Goal: Task Accomplishment & Management: Use online tool/utility

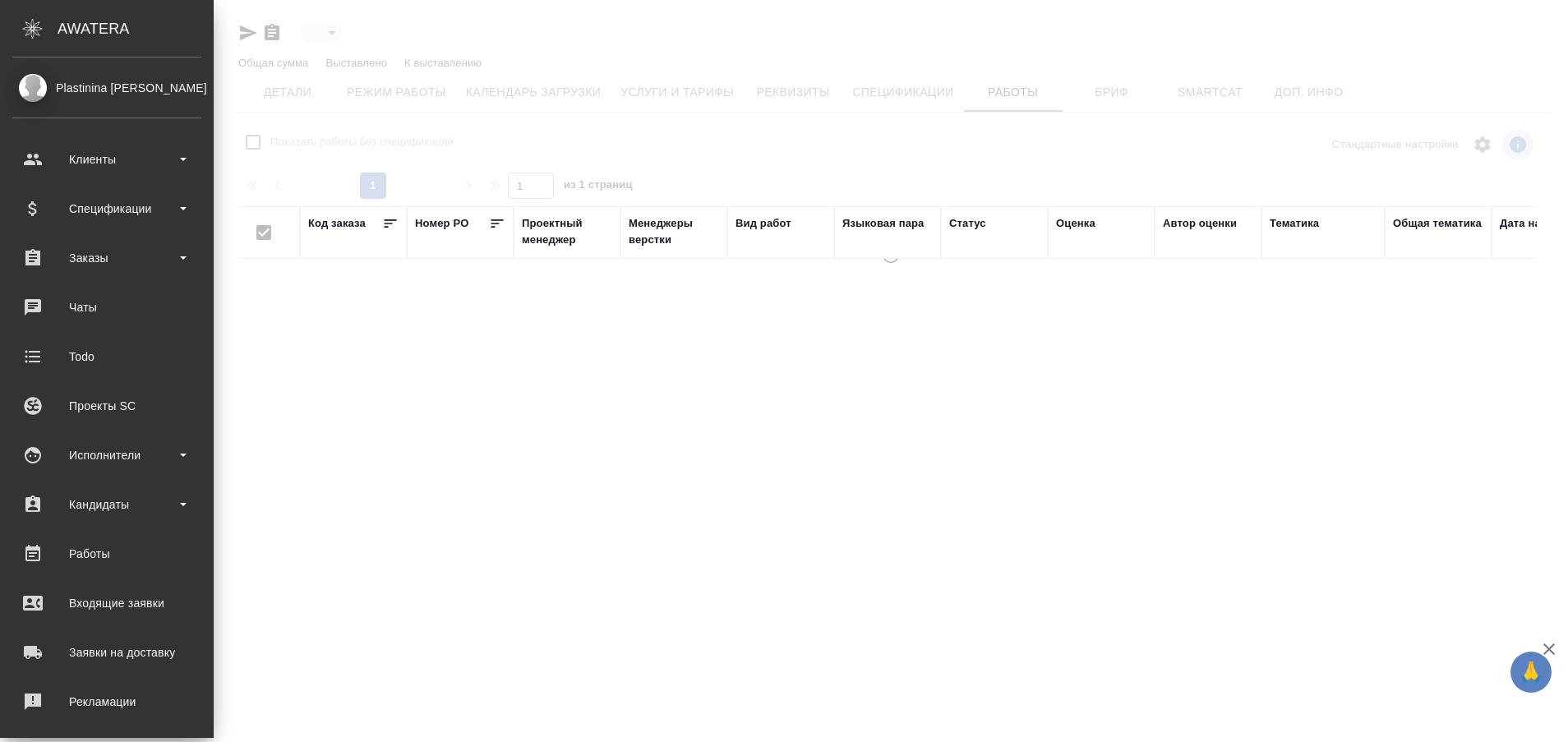
type input "active"
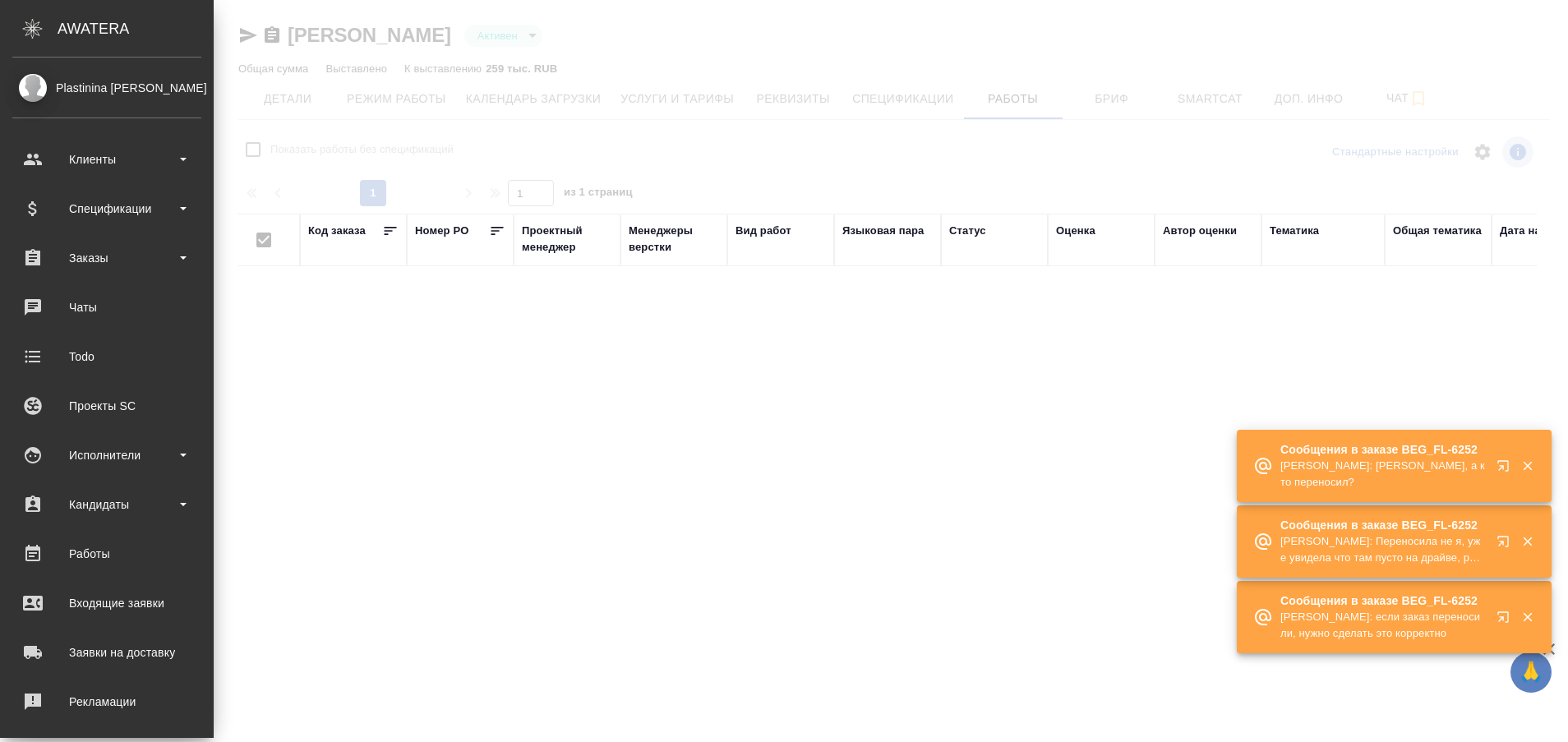
checkbox input "false"
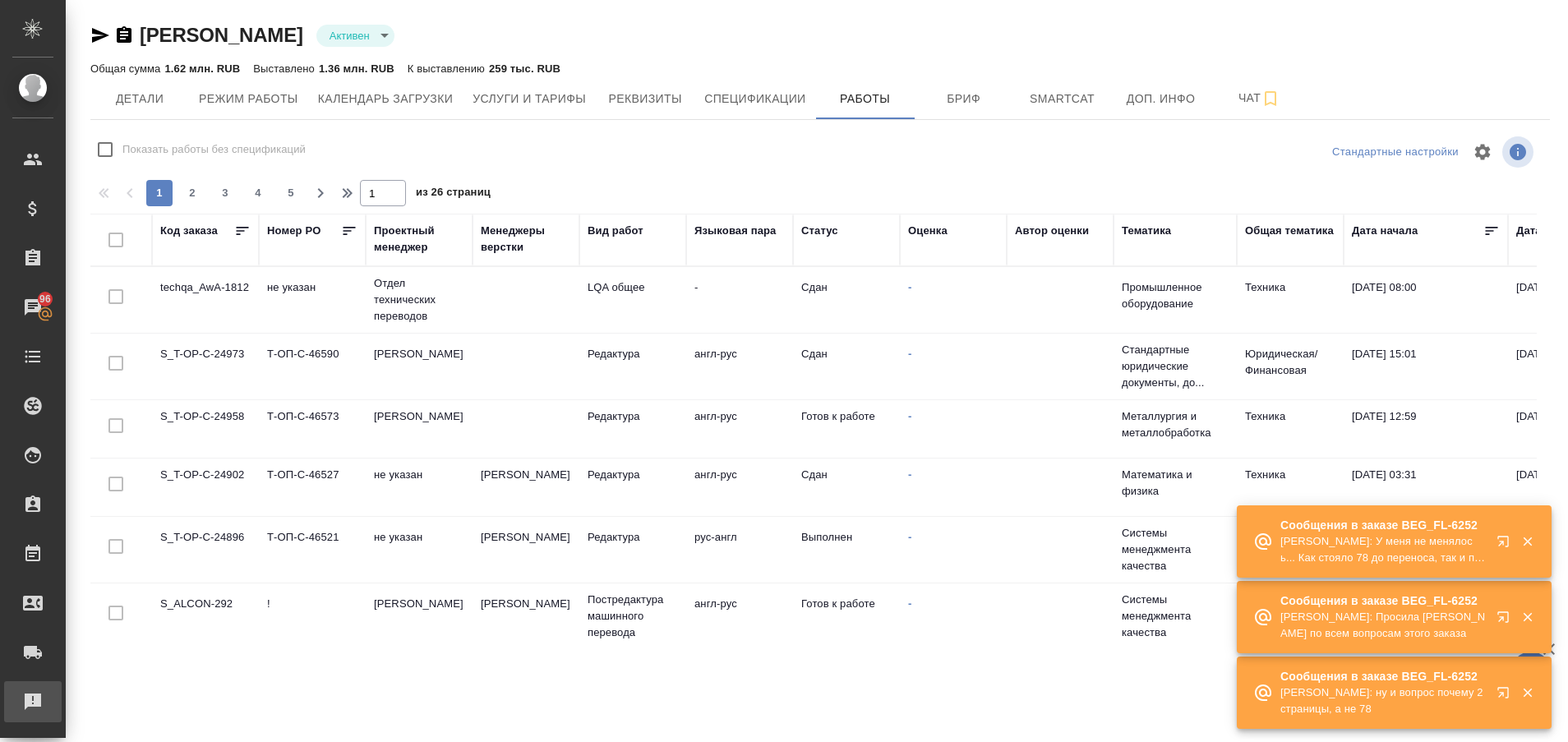
click at [33, 700] on div "Рекламации" at bounding box center [12, 701] width 41 height 24
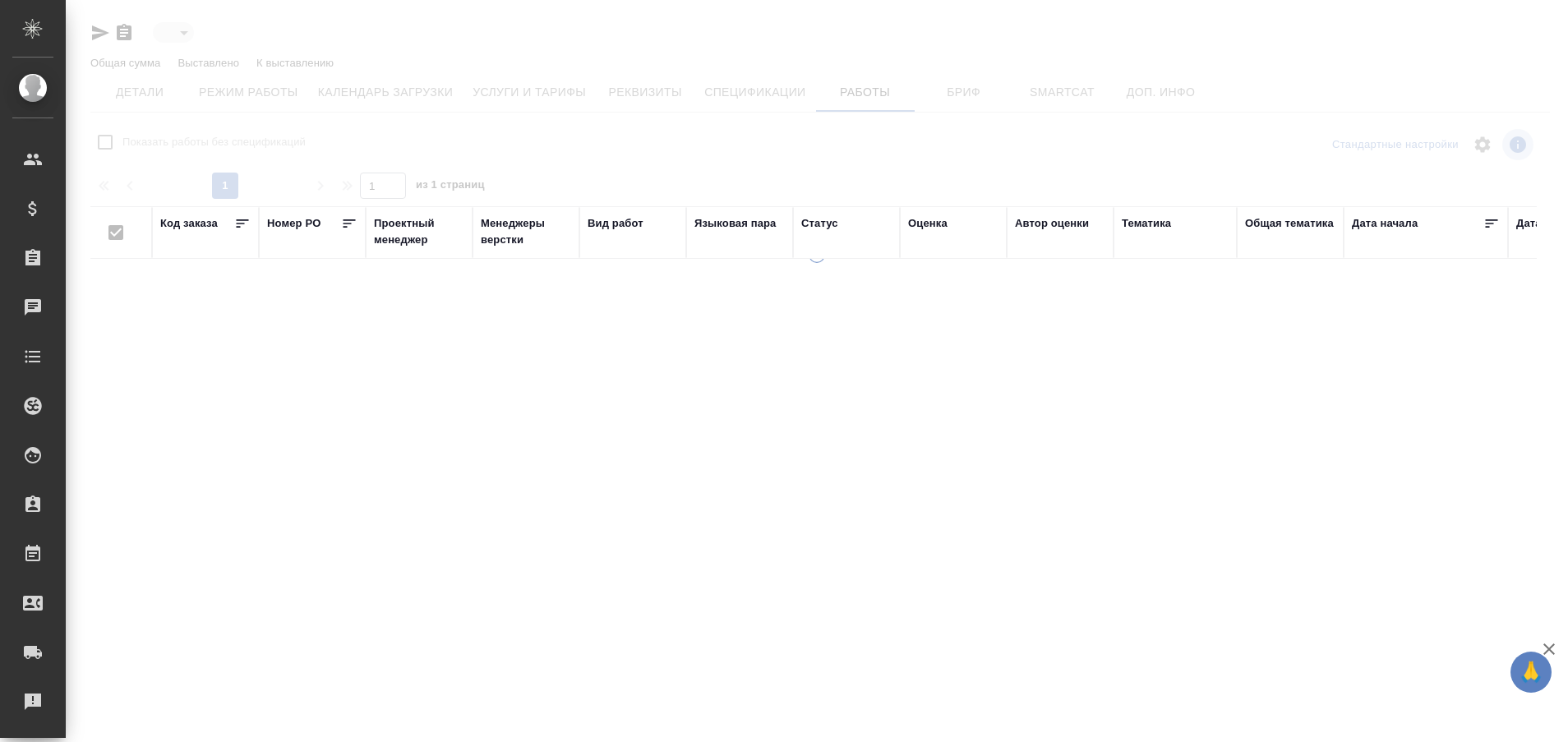
type input "active"
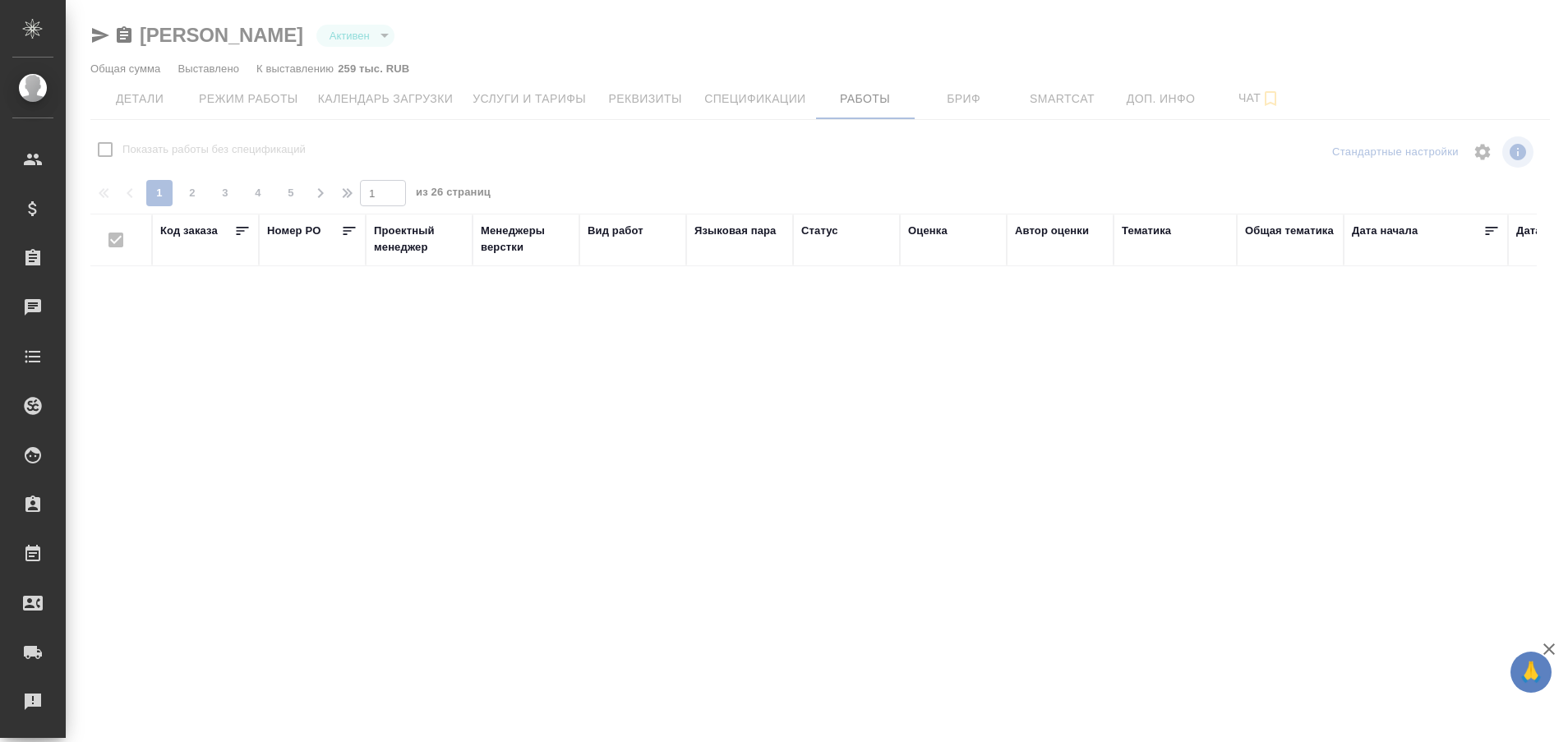
checkbox input "false"
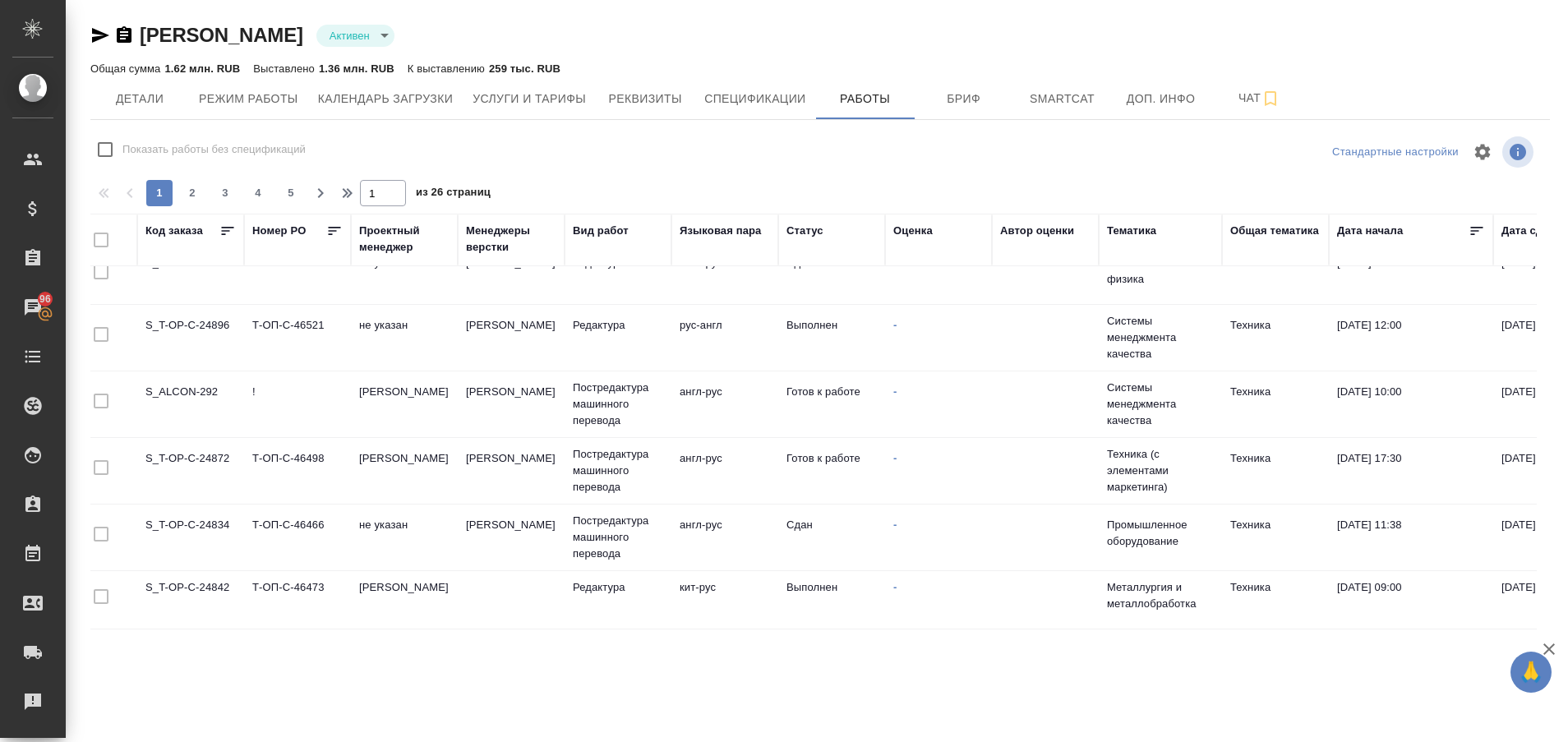
scroll to position [212, 0]
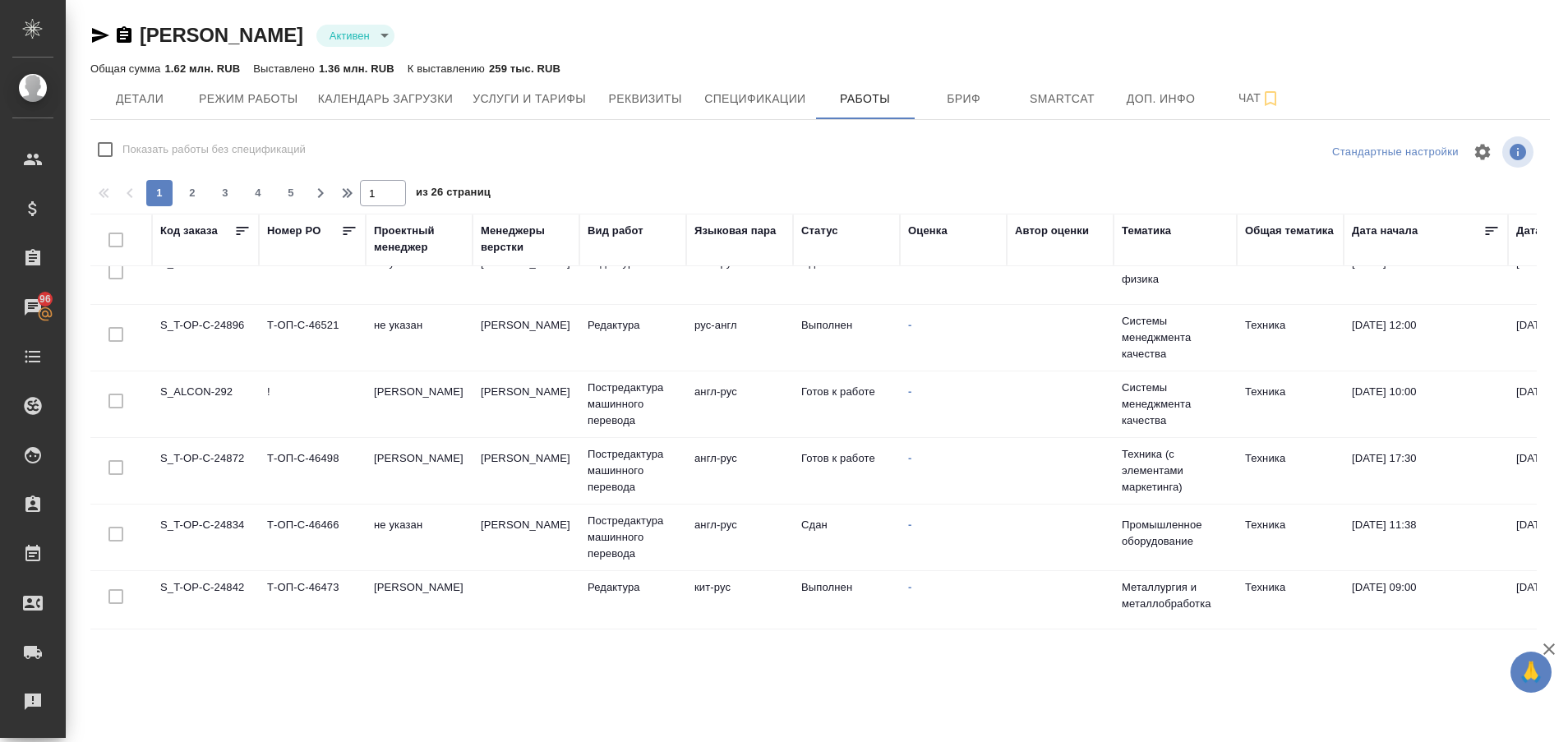
click at [233, 455] on td "S_T-OP-C-24872" at bounding box center [206, 471] width 107 height 58
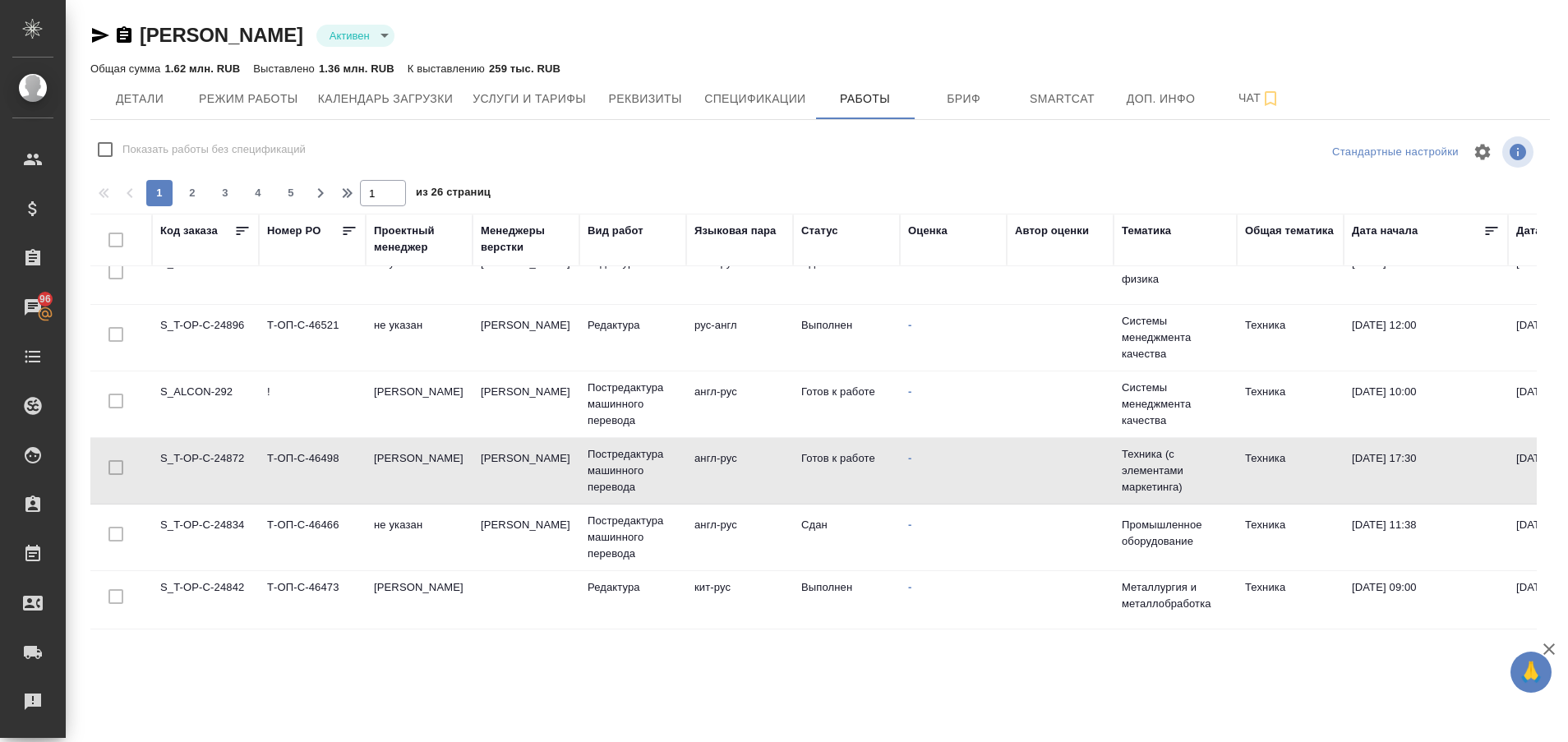
click at [233, 455] on td "S_T-OP-C-24872" at bounding box center [206, 471] width 107 height 58
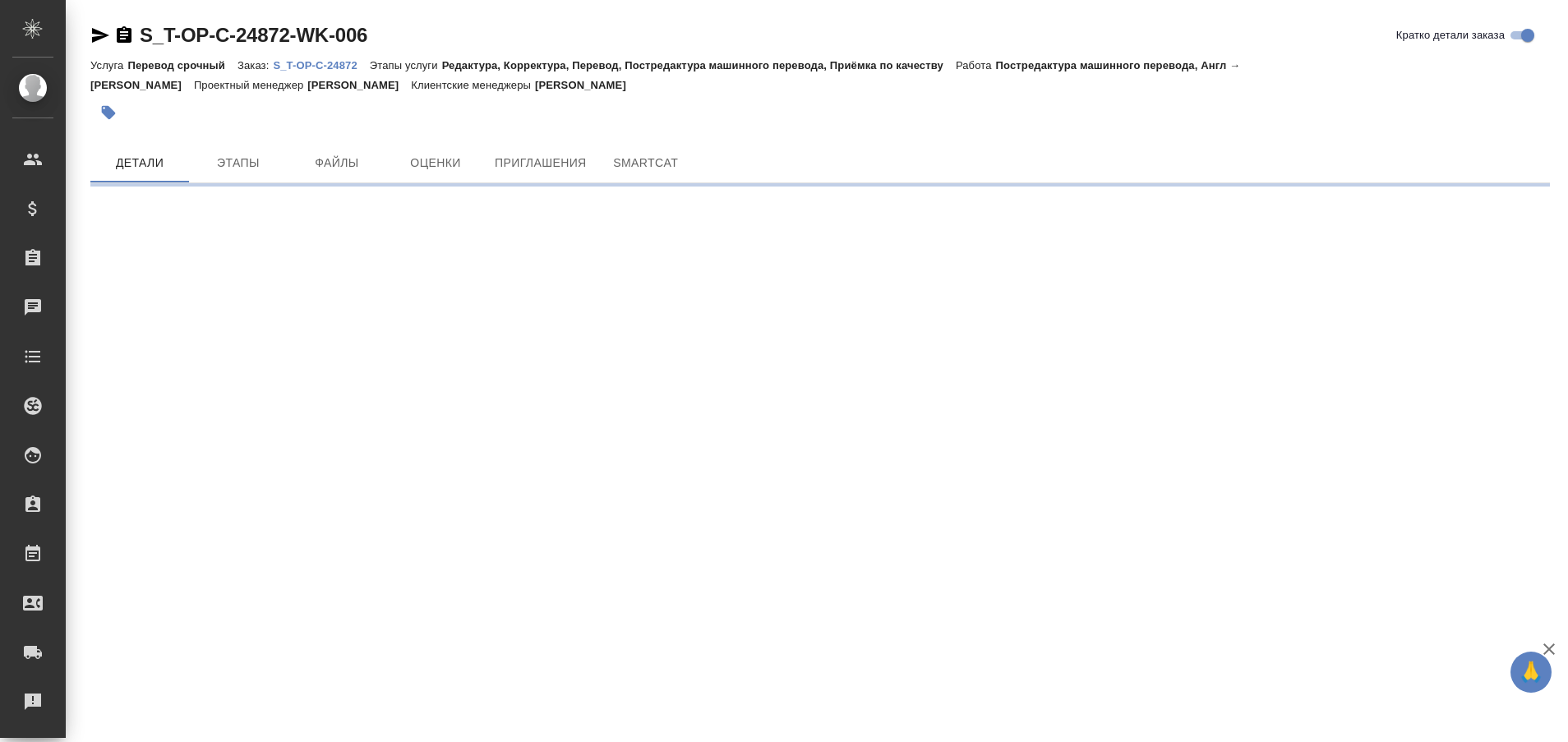
click at [312, 67] on p "S_T-OP-C-24872" at bounding box center [320, 65] width 96 height 13
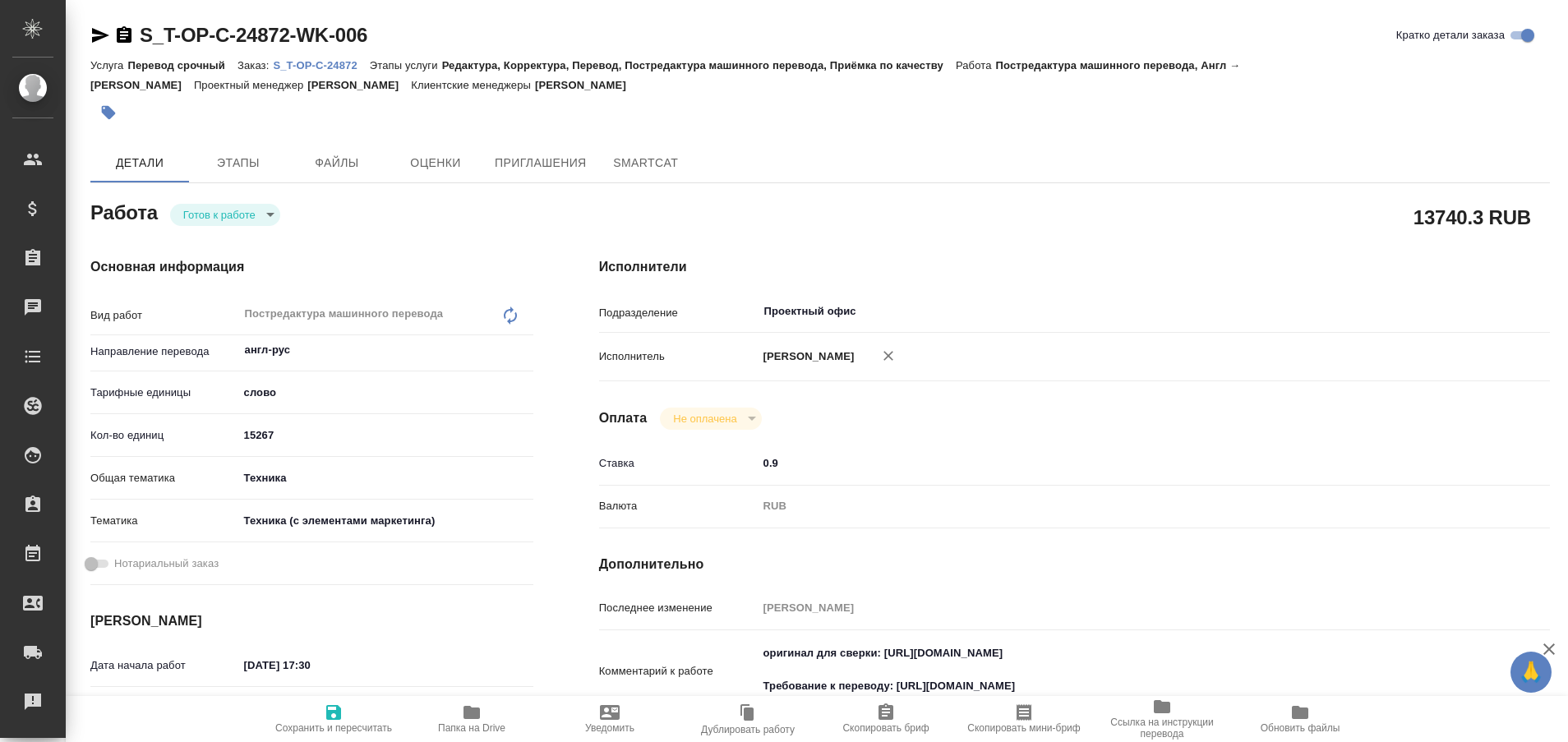
type textarea "x"
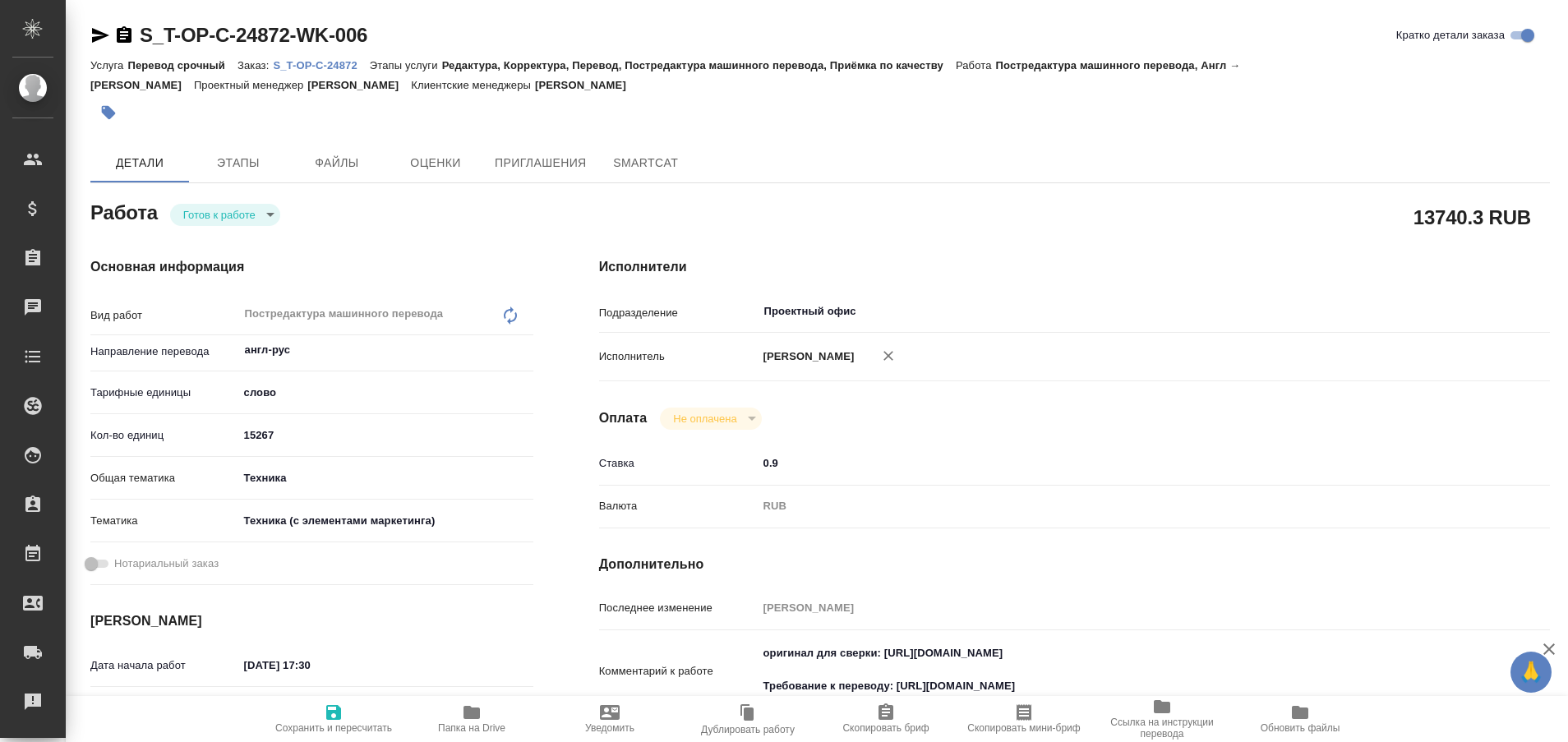
type textarea "x"
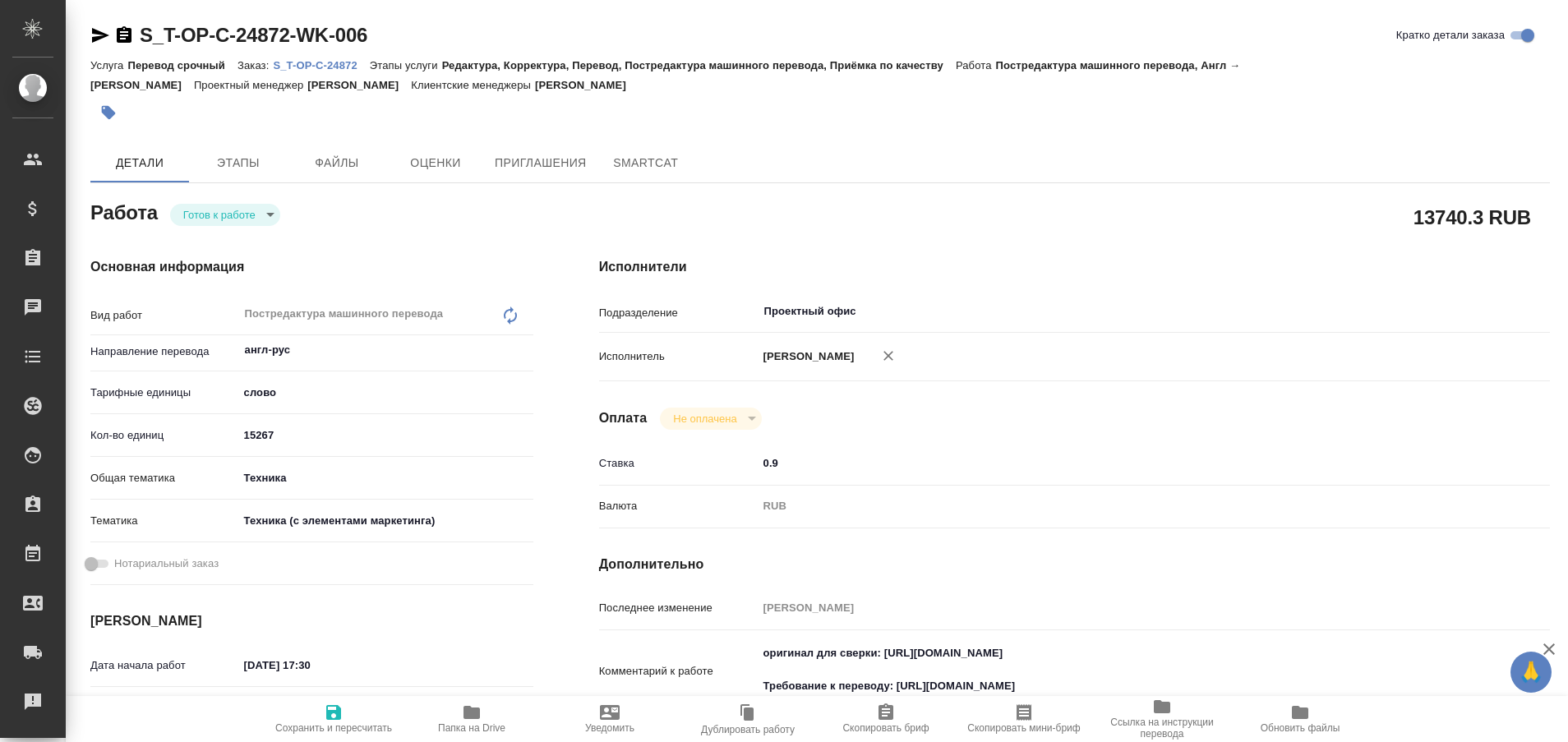
type textarea "x"
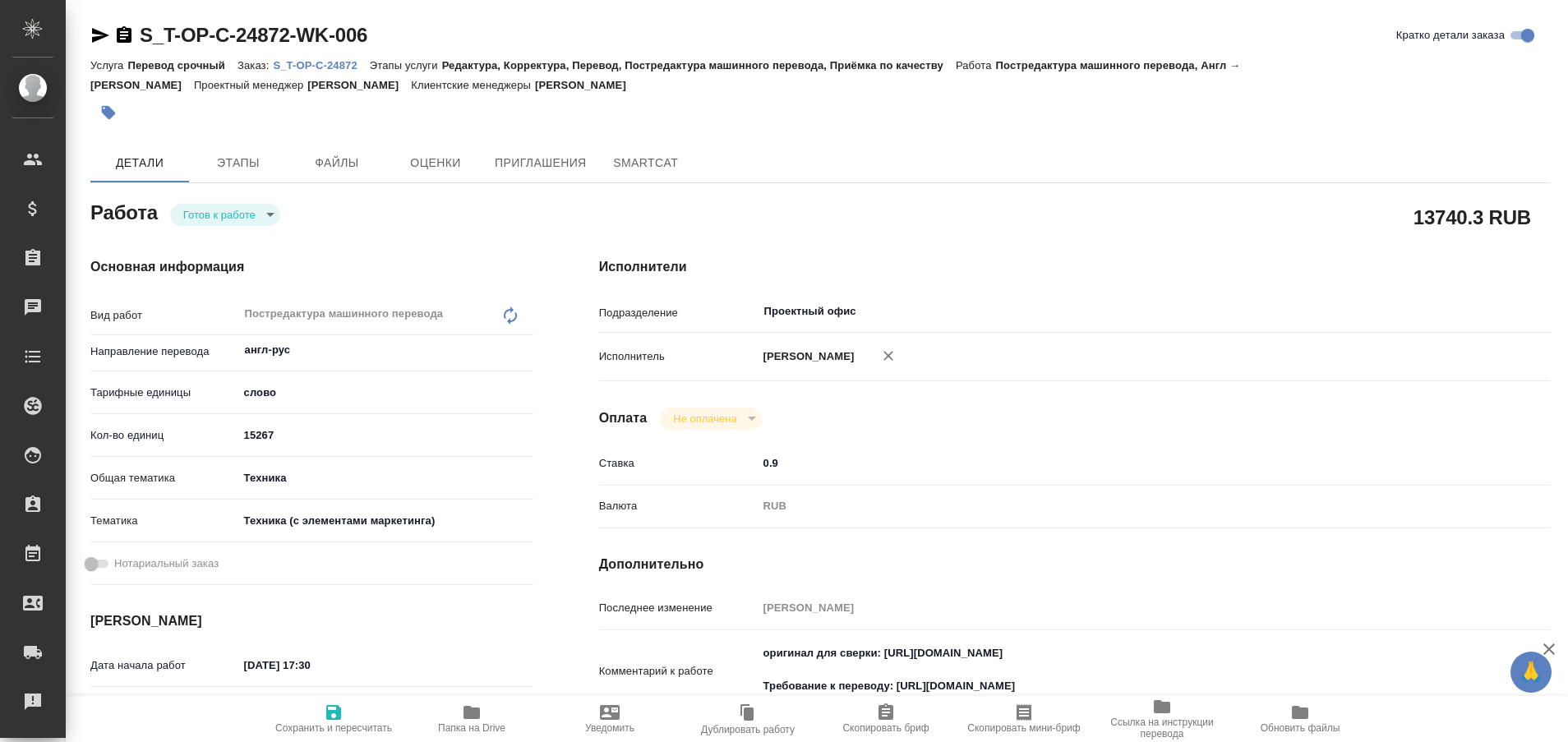
type textarea "x"
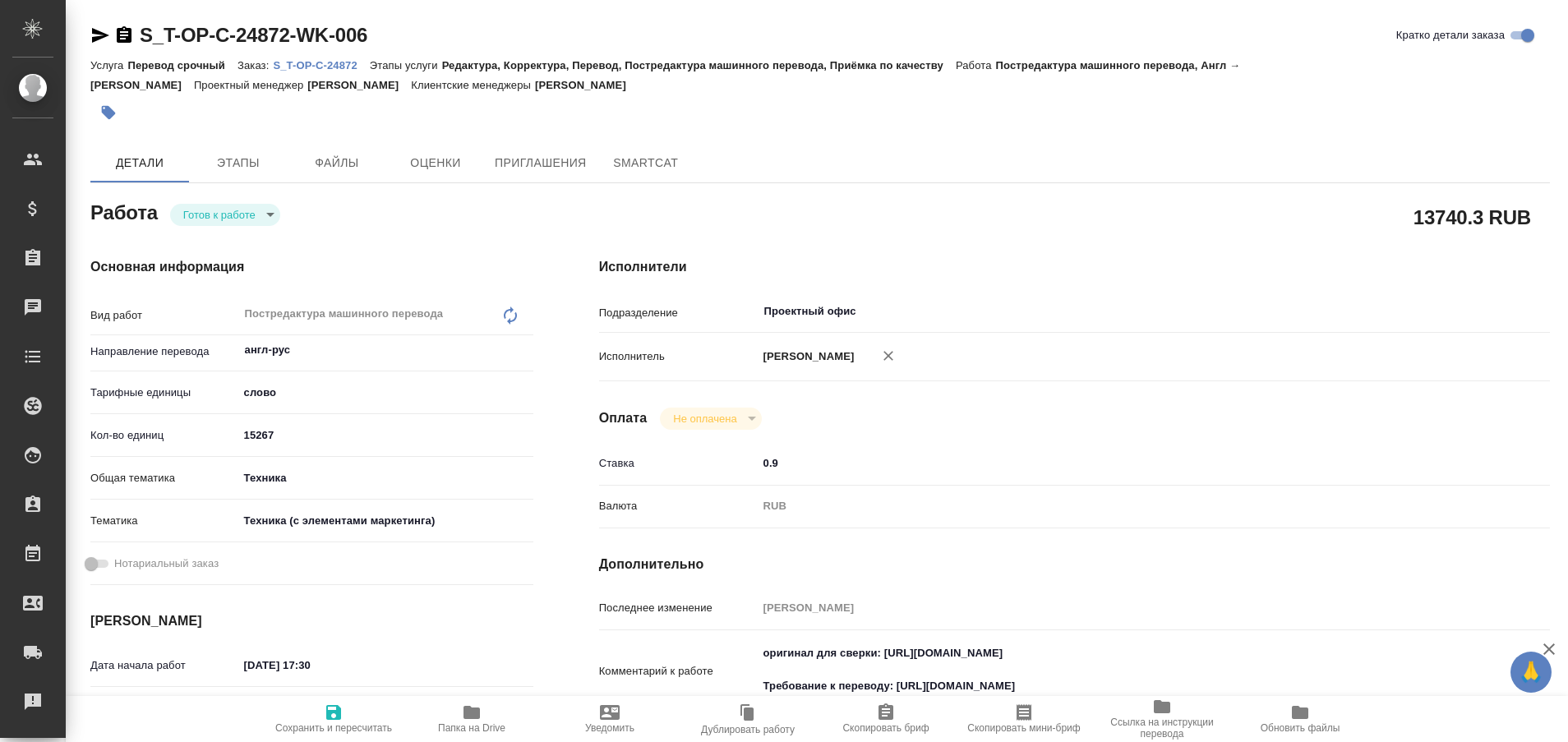
type textarea "x"
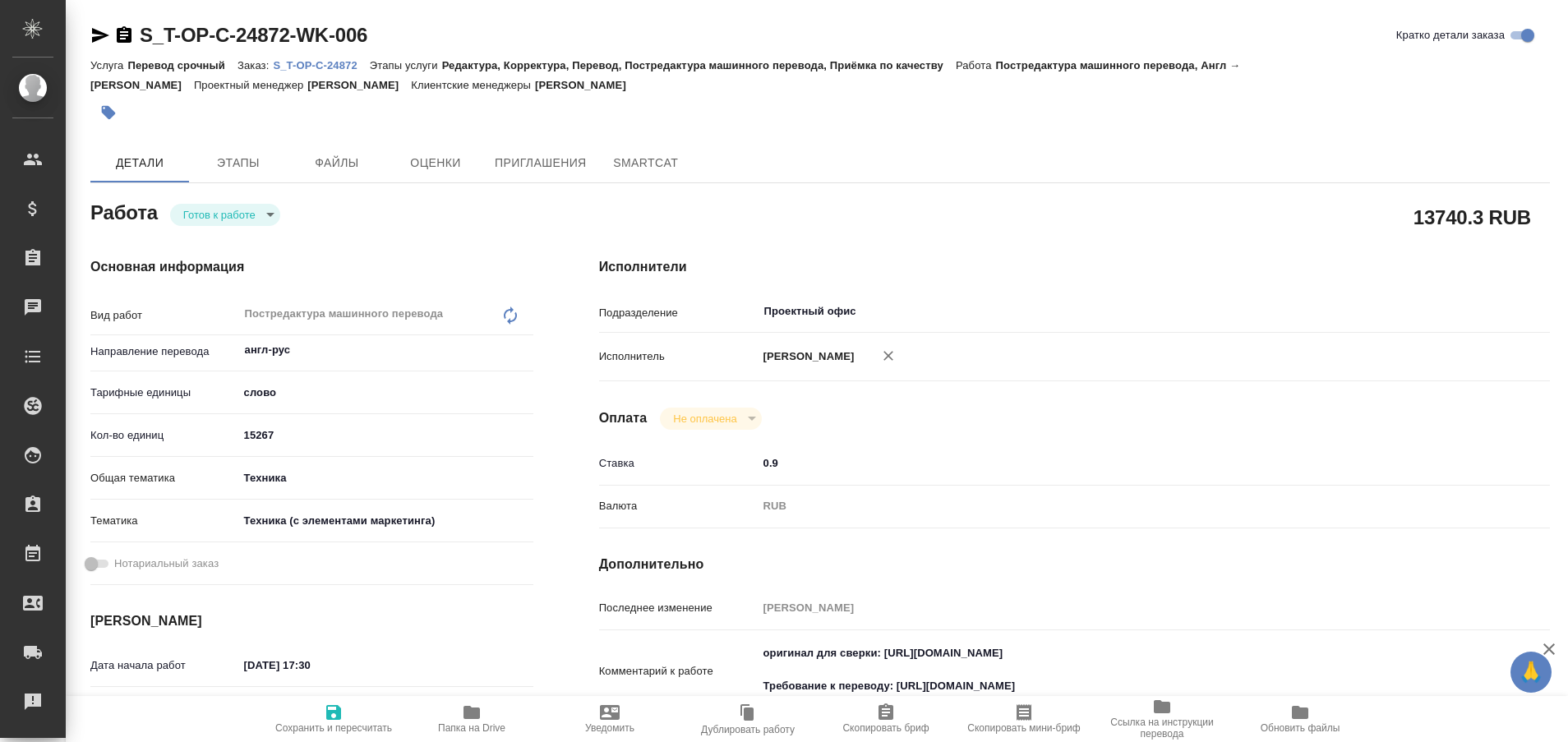
type textarea "x"
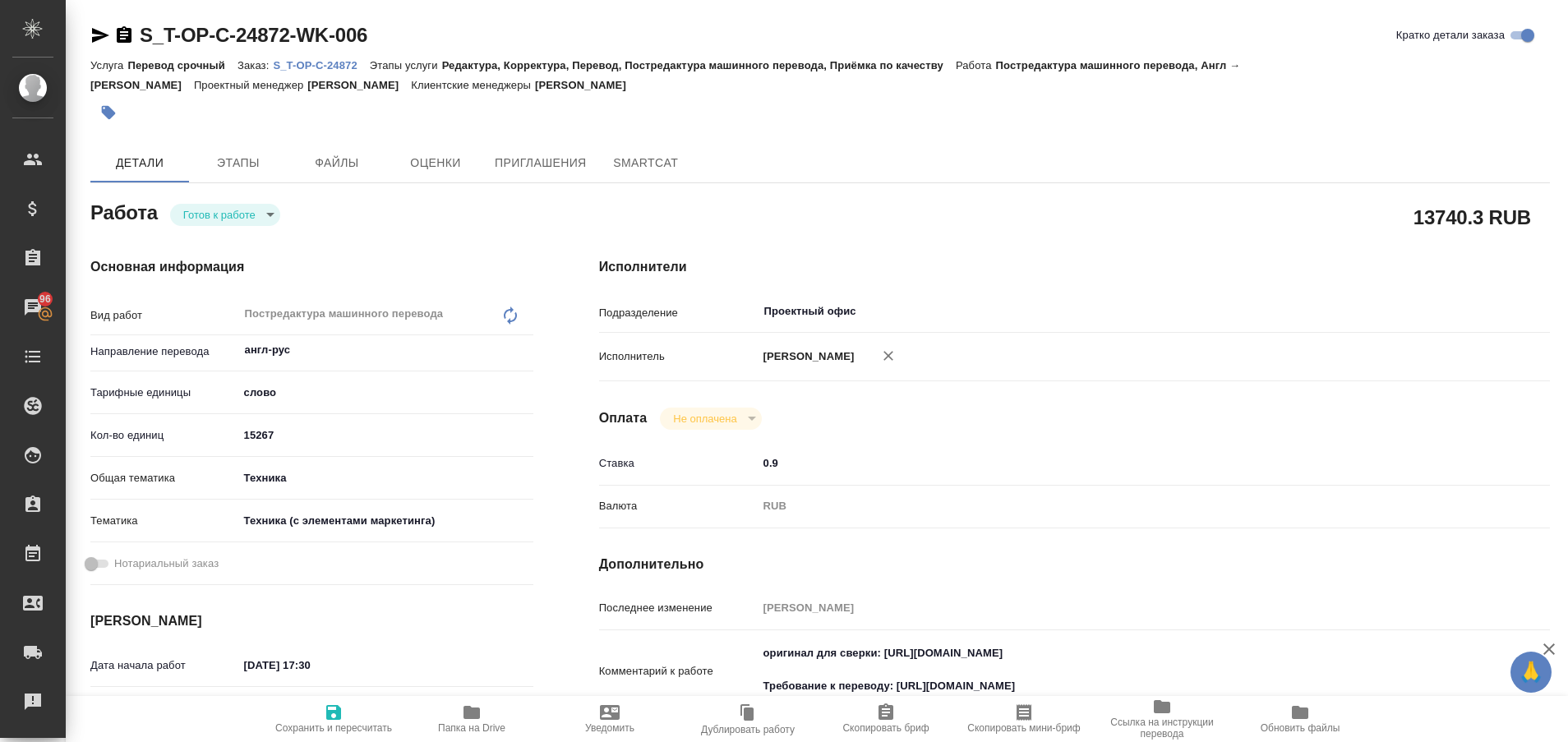
type textarea "x"
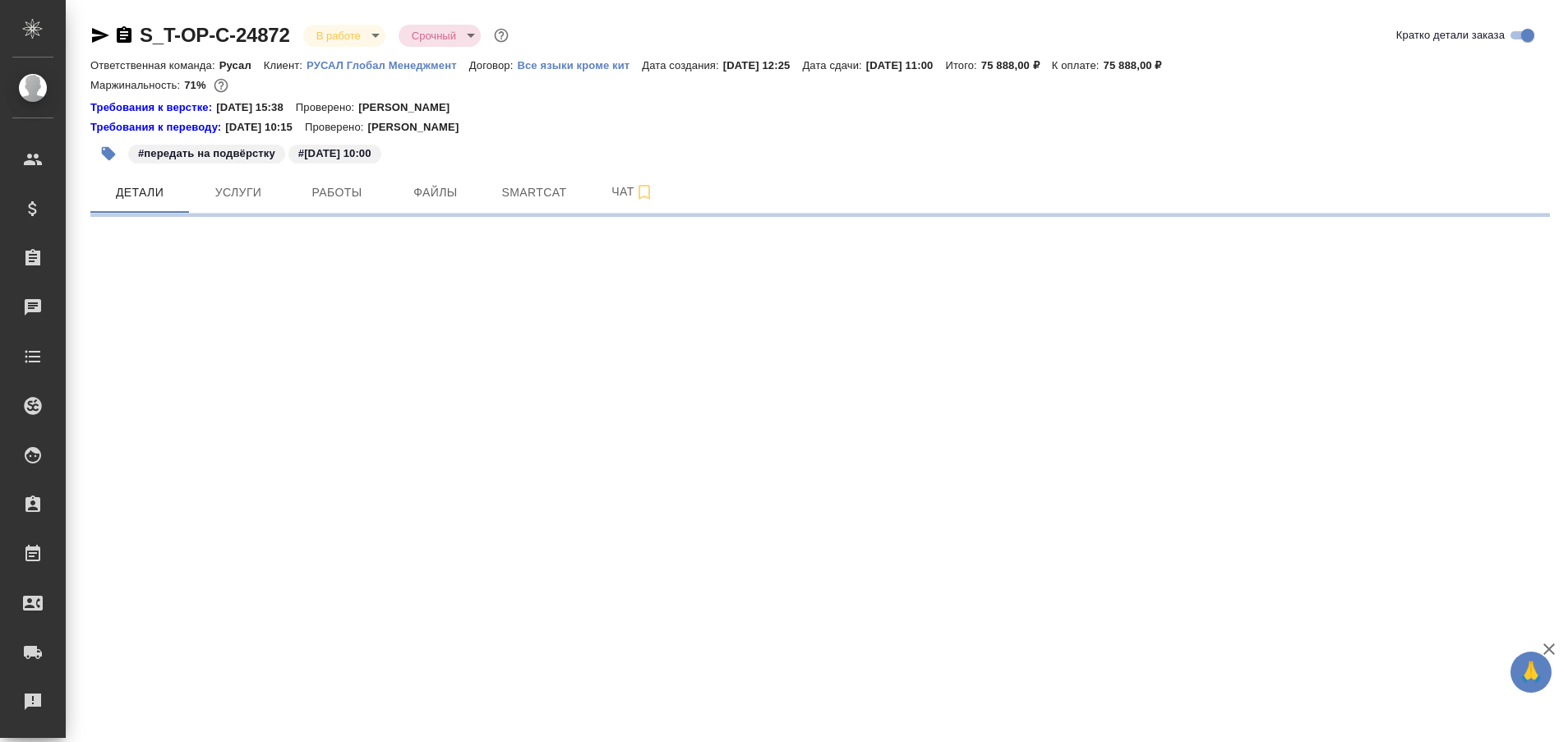
select select "RU"
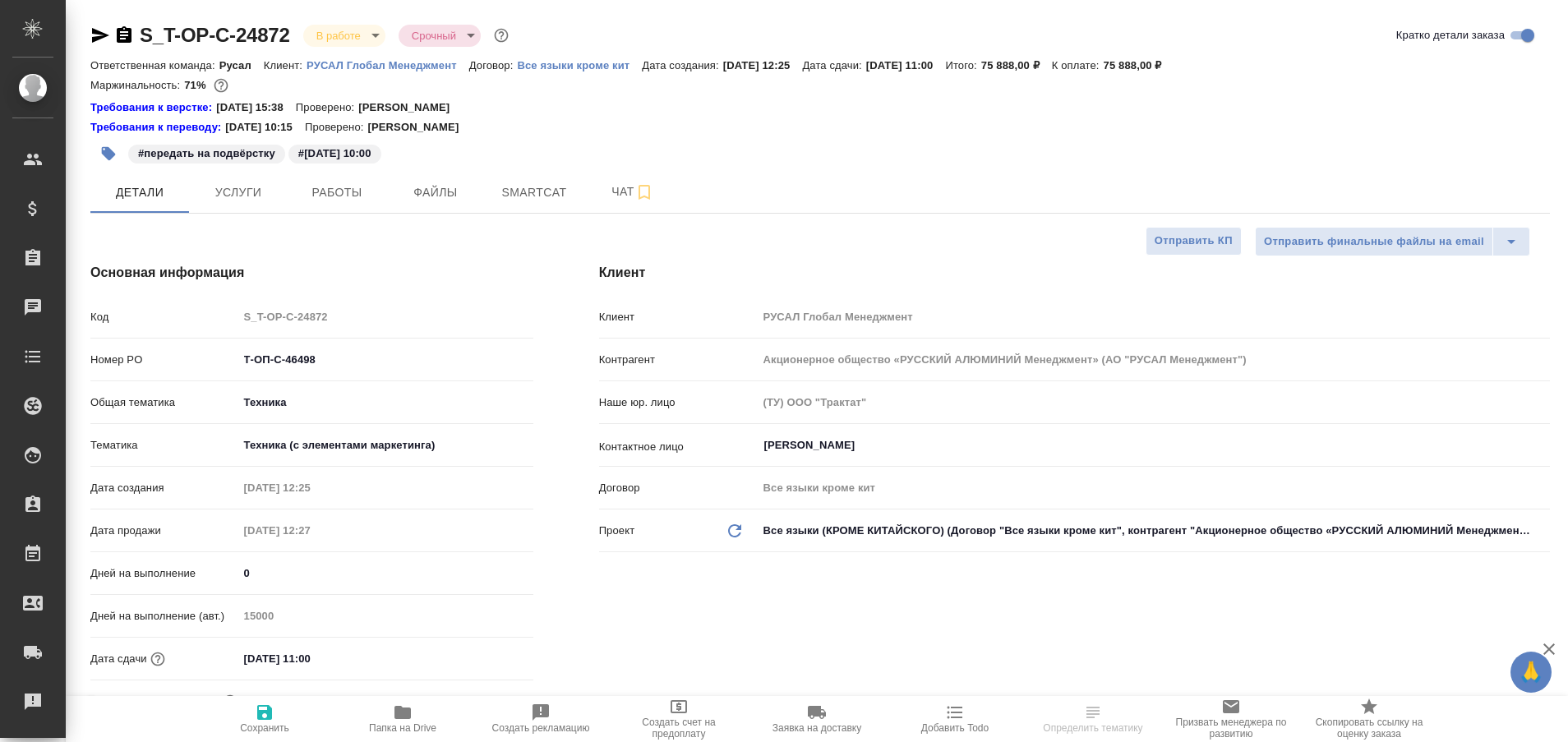
type textarea "x"
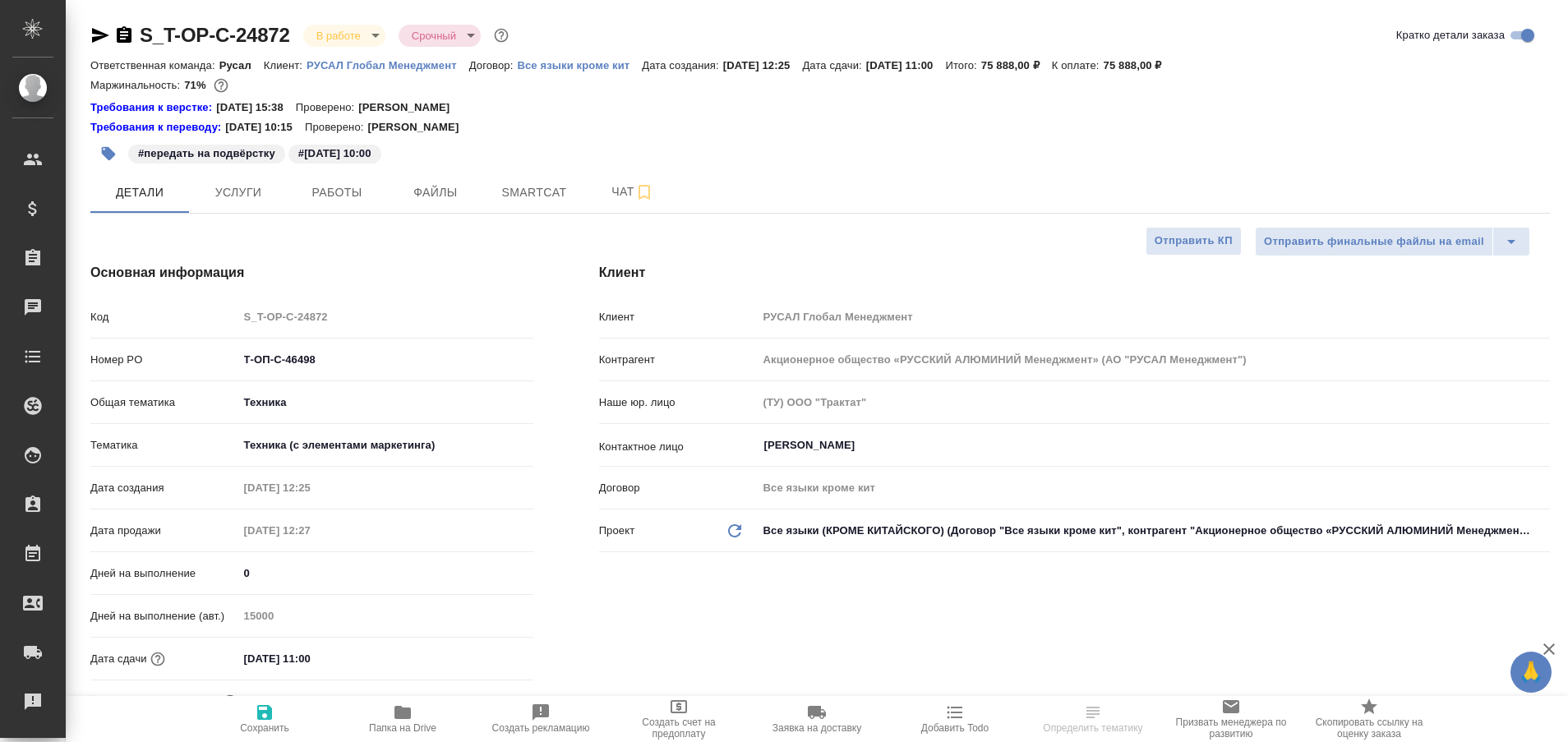
type textarea "x"
click at [619, 188] on span "Чат" at bounding box center [632, 192] width 79 height 21
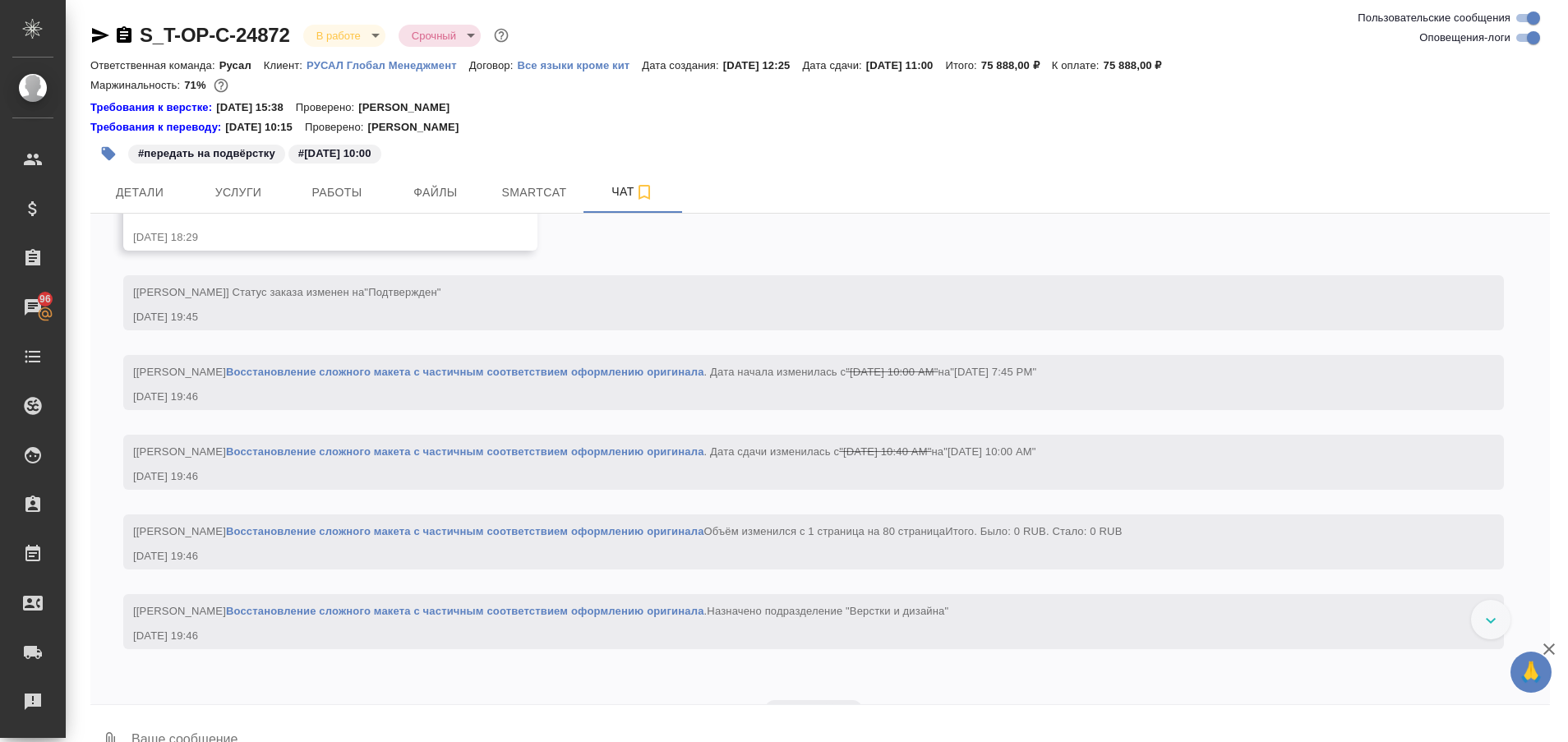
scroll to position [2327, 0]
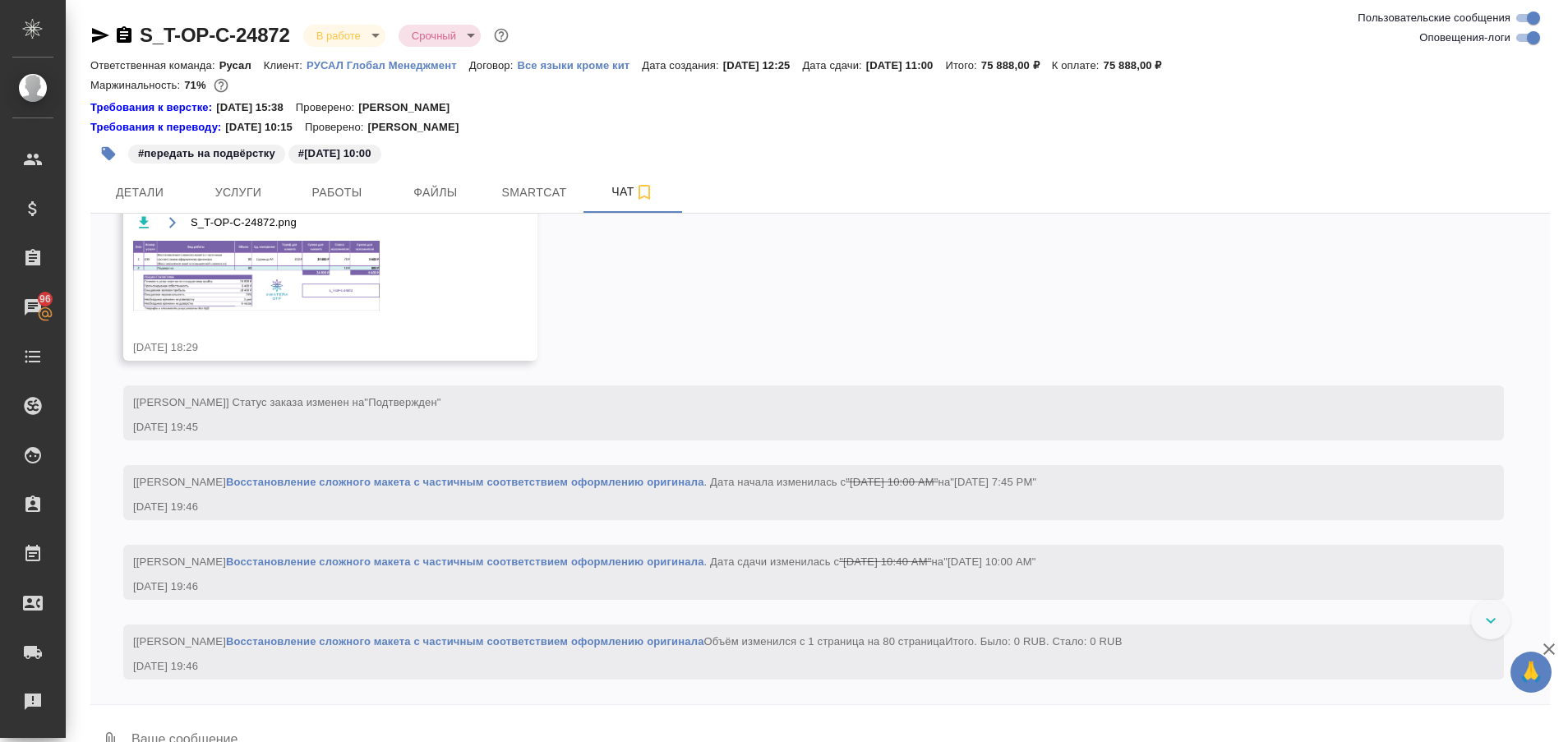
click at [177, 310] on img at bounding box center [256, 275] width 246 height 70
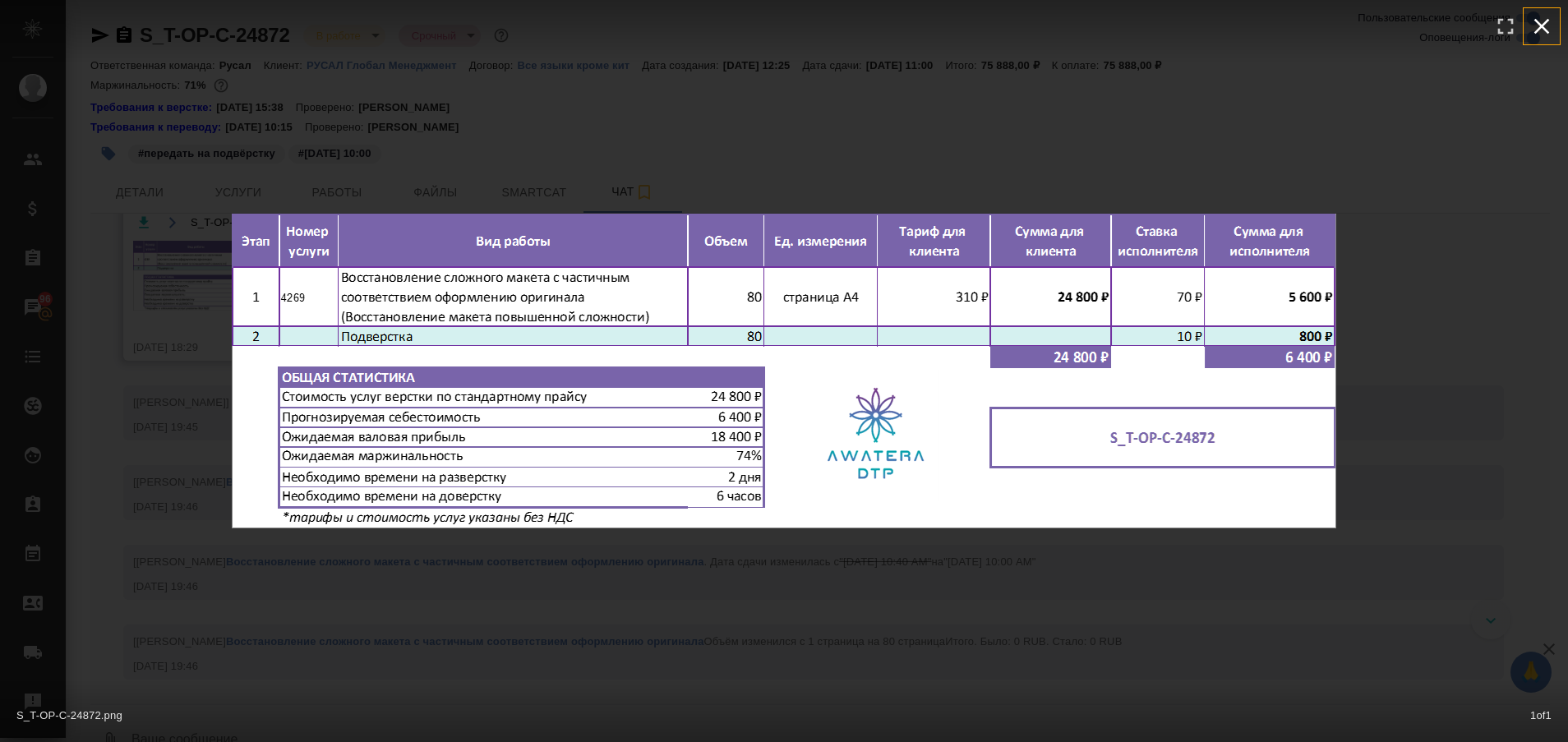
click at [1535, 30] on icon "button" at bounding box center [1541, 26] width 26 height 26
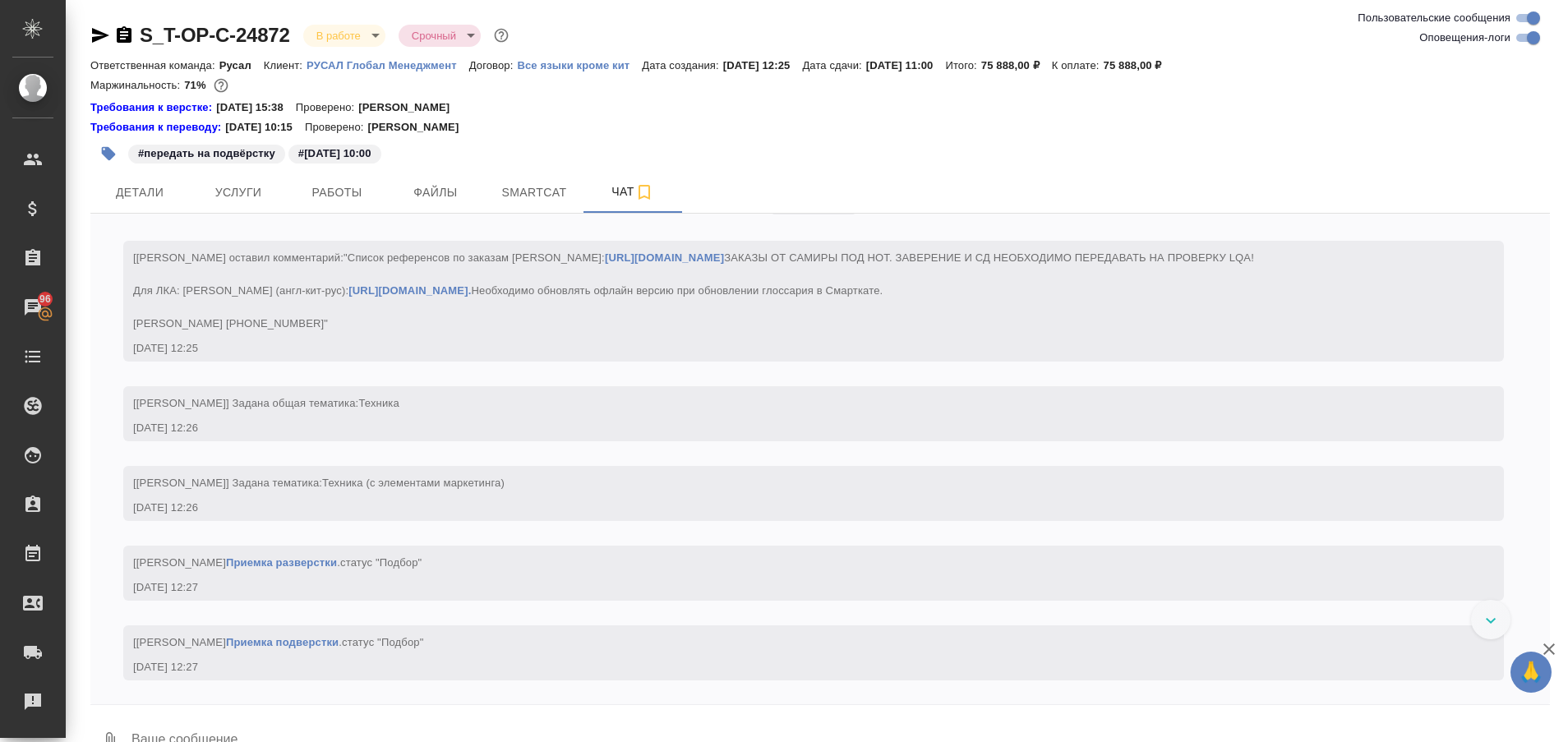
scroll to position [0, 0]
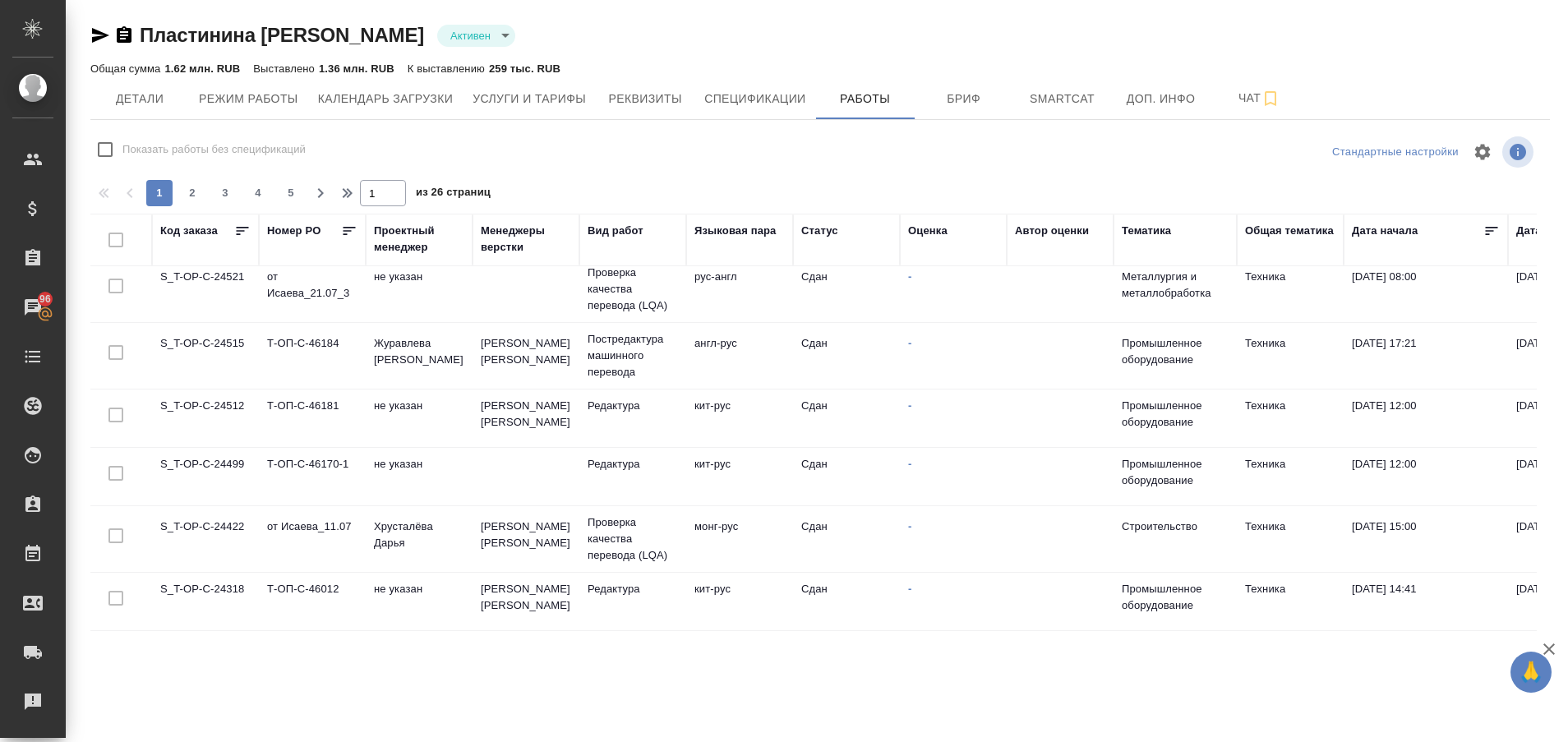
scroll to position [1234, 0]
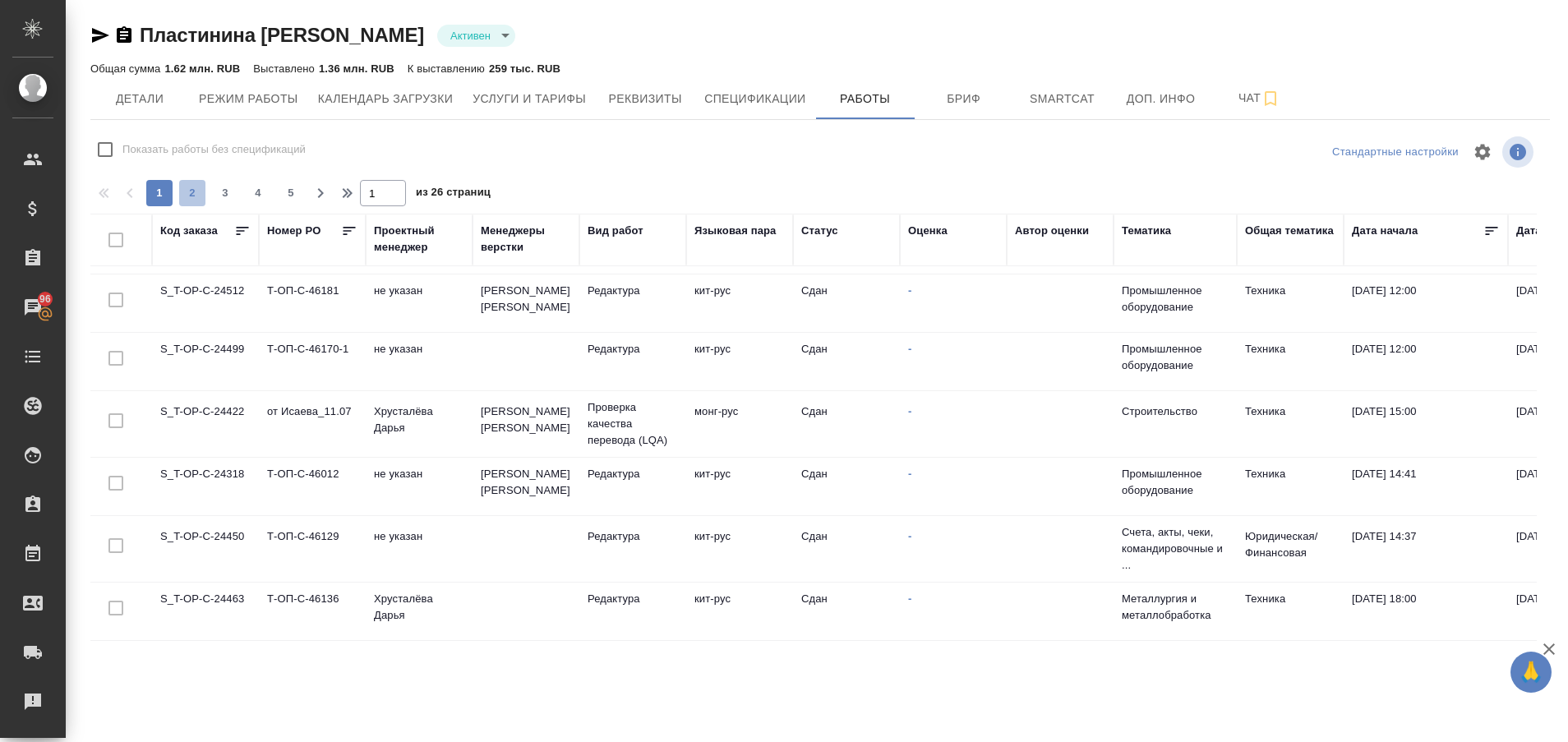
click at [191, 199] on span "2" at bounding box center [192, 193] width 26 height 16
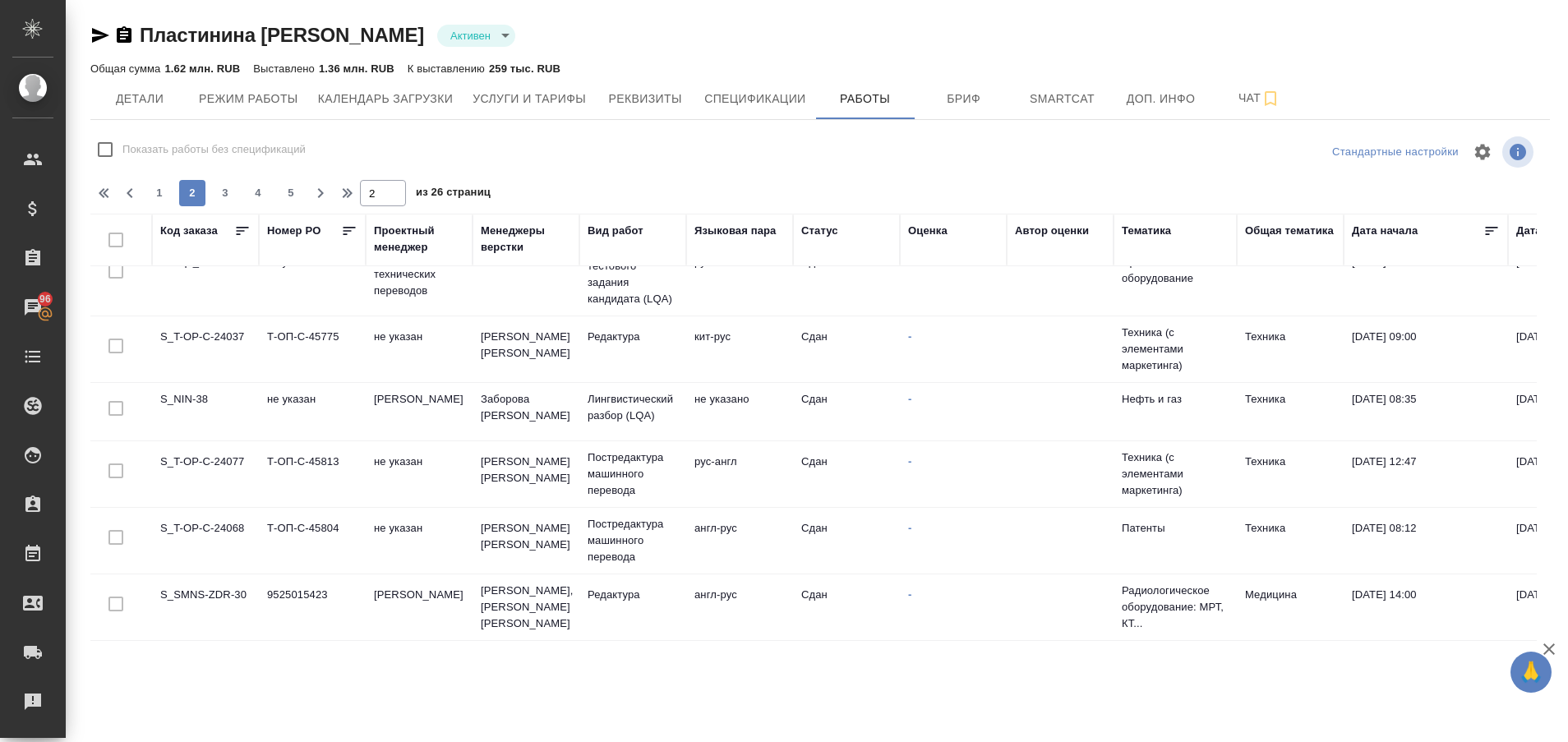
scroll to position [1276, 0]
click at [223, 193] on span "3" at bounding box center [225, 193] width 26 height 16
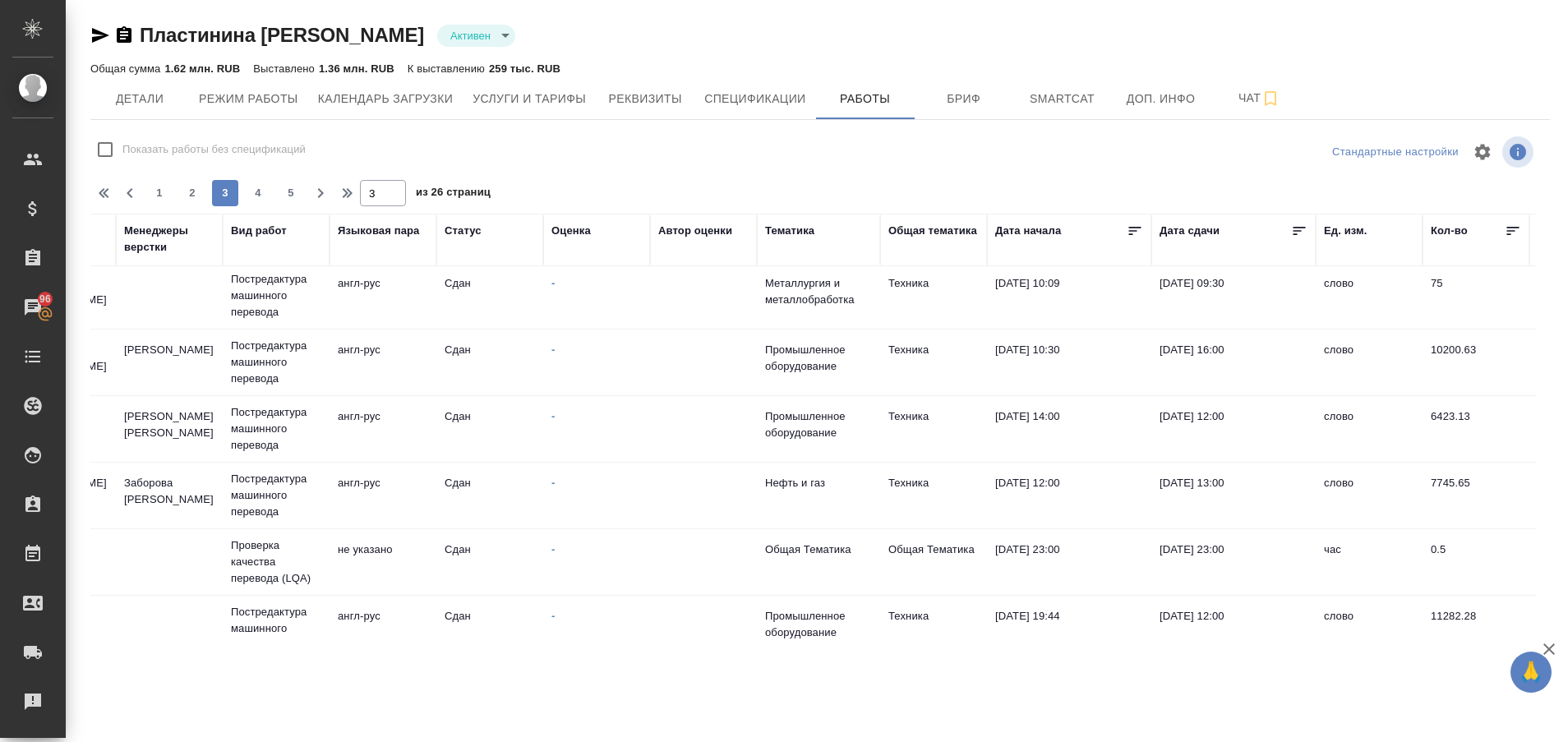
scroll to position [1036, 0]
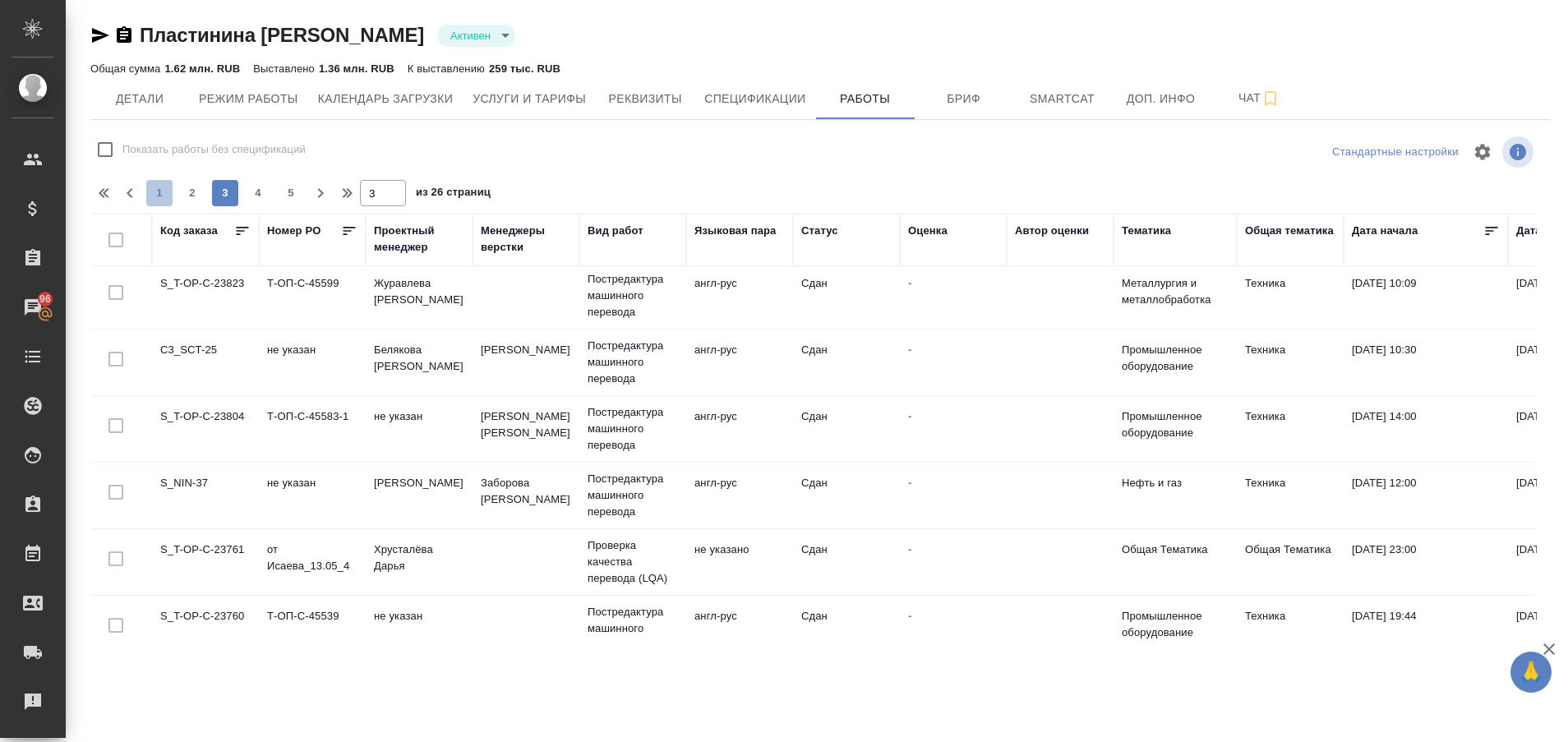
click at [159, 187] on span "1" at bounding box center [159, 193] width 26 height 16
type input "1"
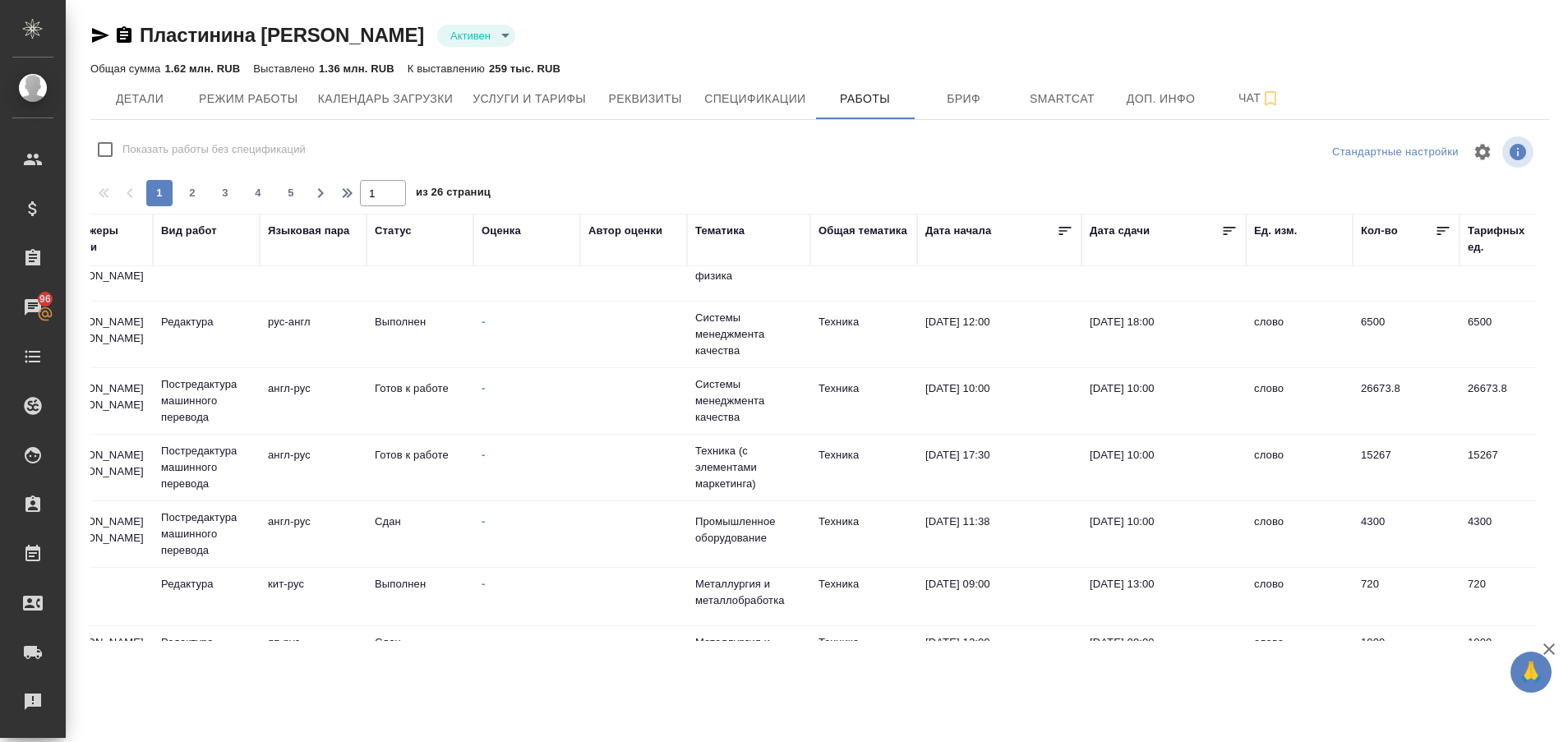
scroll to position [215, 0]
